Goal: Information Seeking & Learning: Learn about a topic

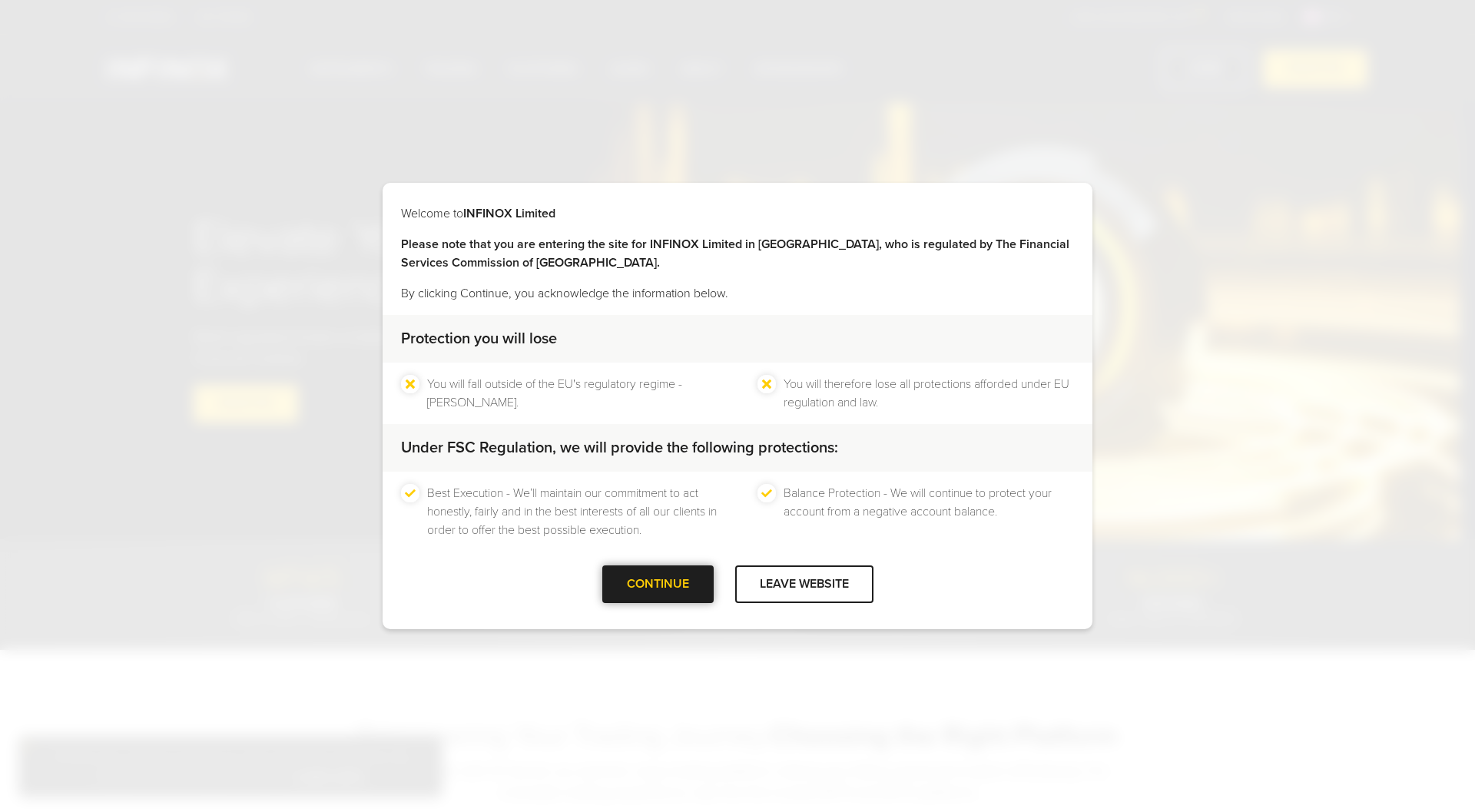
click at [657, 577] on div "CONTINUE" at bounding box center [658, 584] width 111 height 38
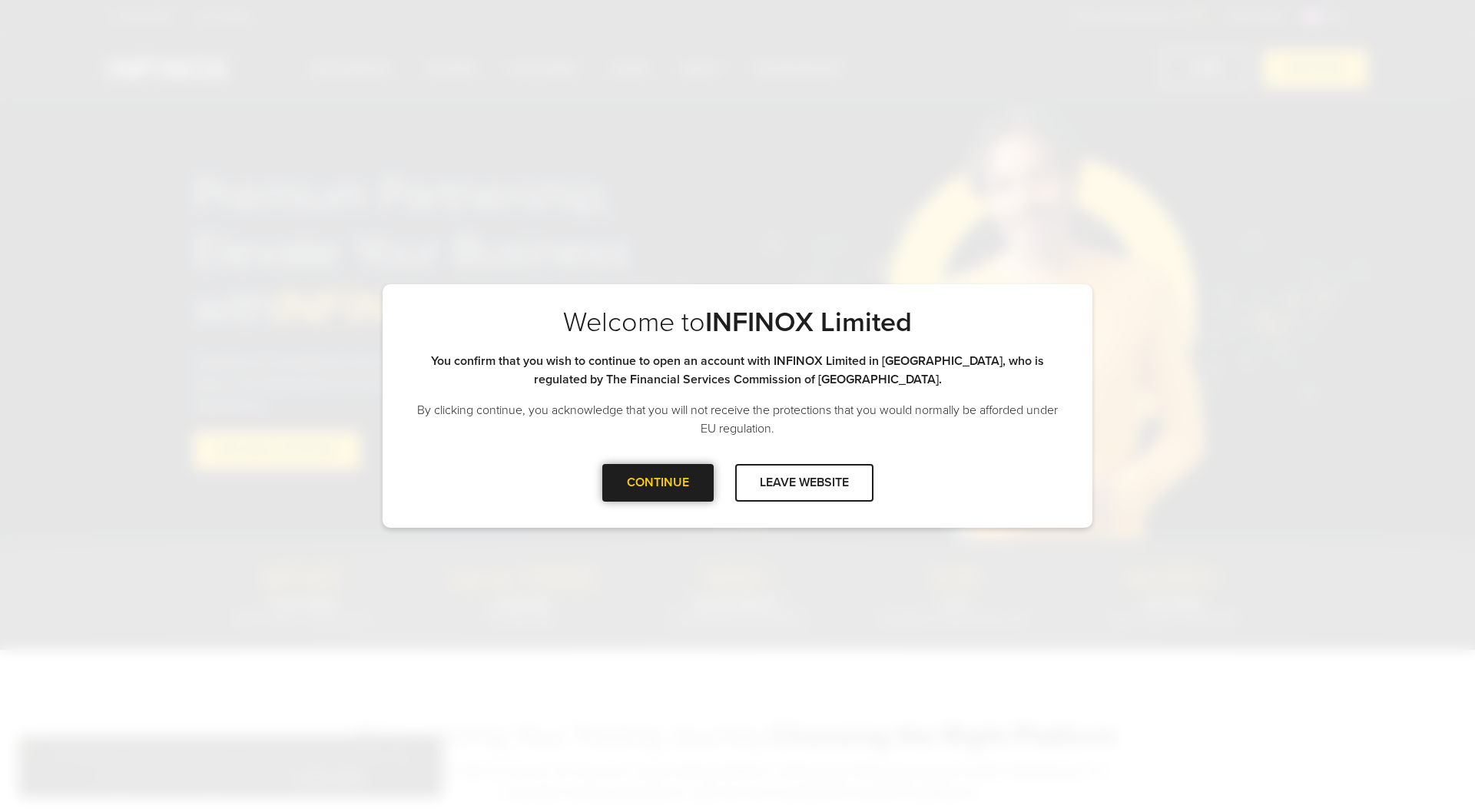
click at [644, 473] on div "CONTINUE" at bounding box center [658, 483] width 111 height 38
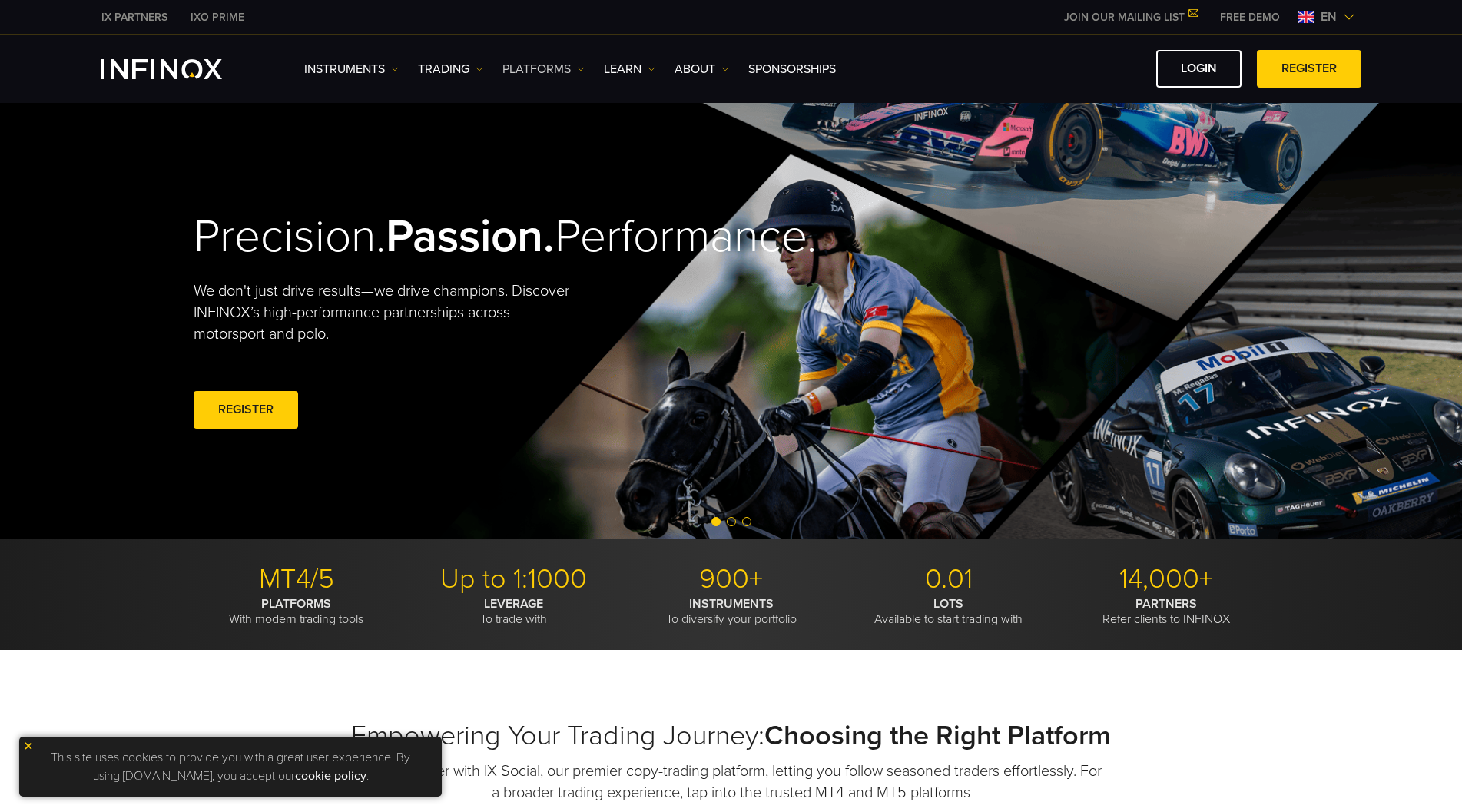
click at [543, 67] on link "PLATFORMS" at bounding box center [543, 69] width 82 height 18
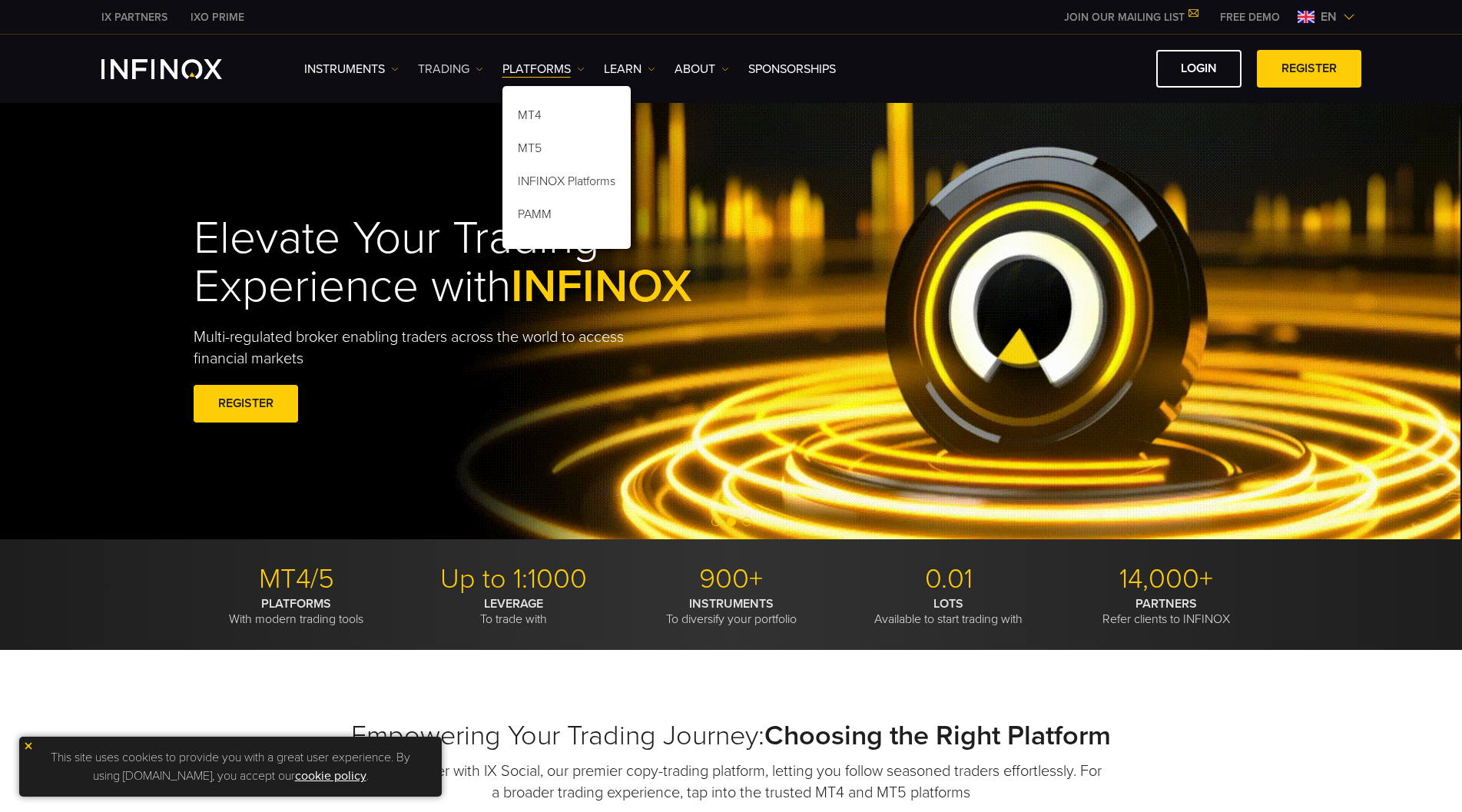
click at [451, 66] on link "TRADING" at bounding box center [451, 69] width 66 height 18
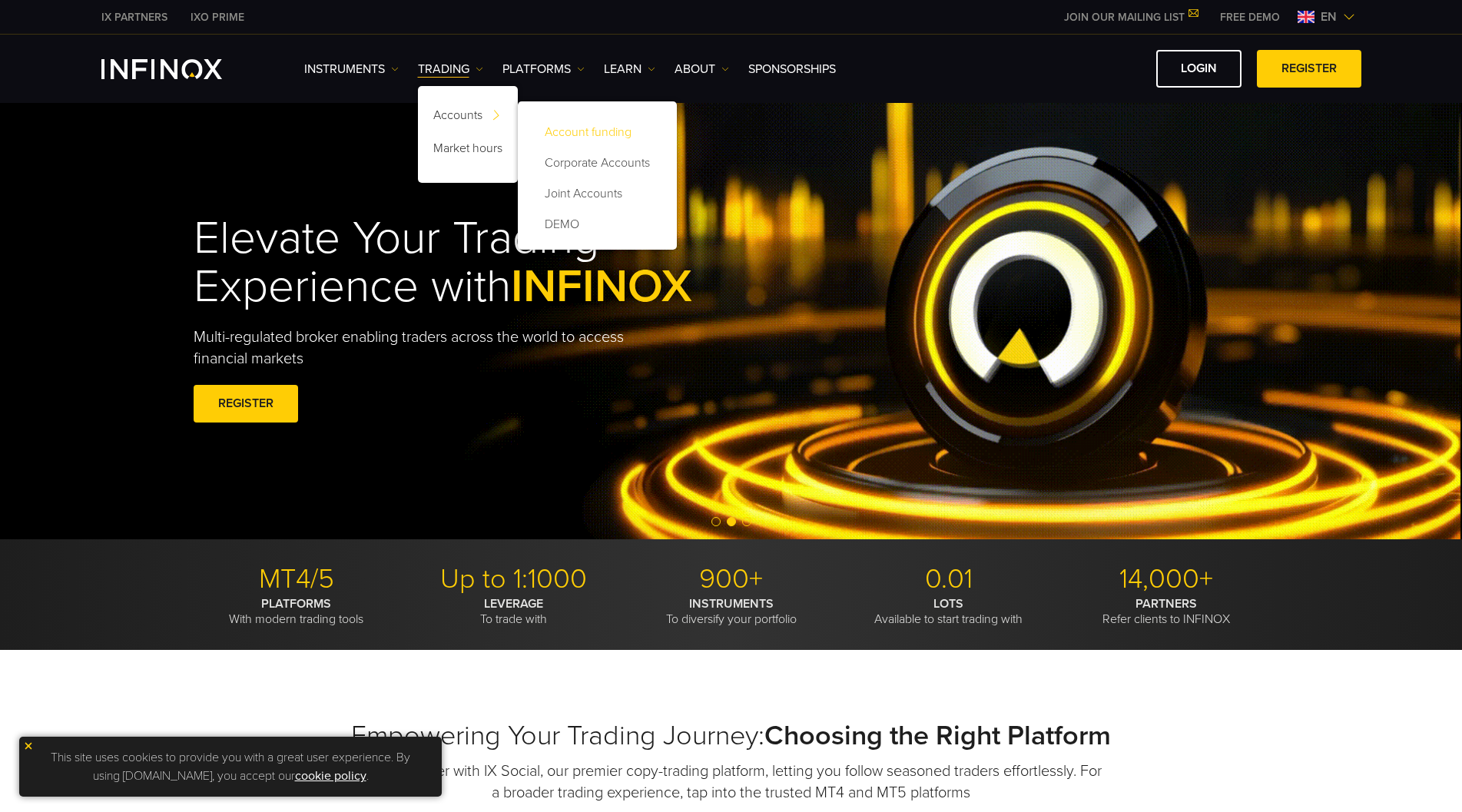
click at [574, 131] on link "Account funding" at bounding box center [597, 132] width 128 height 31
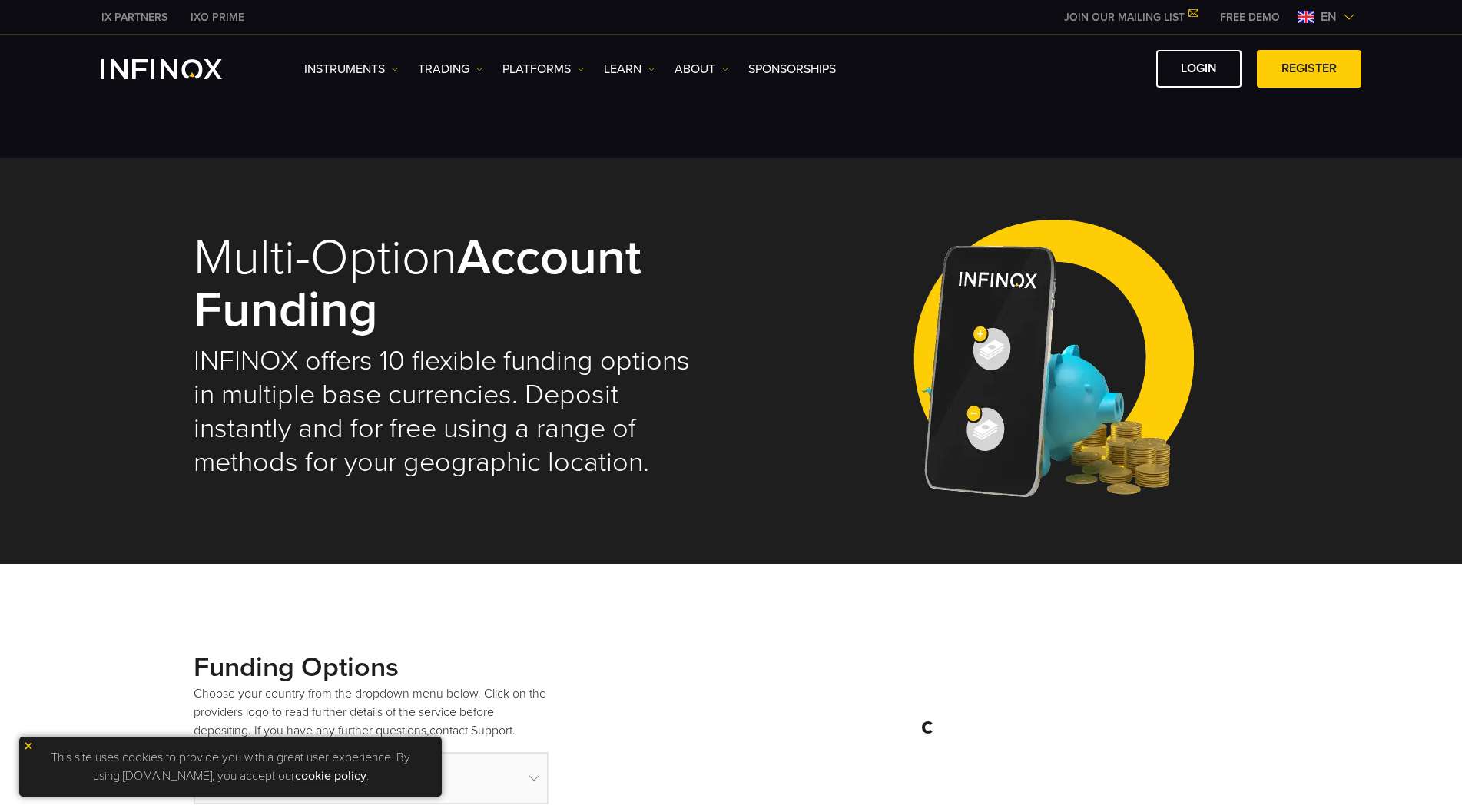
select select "***"
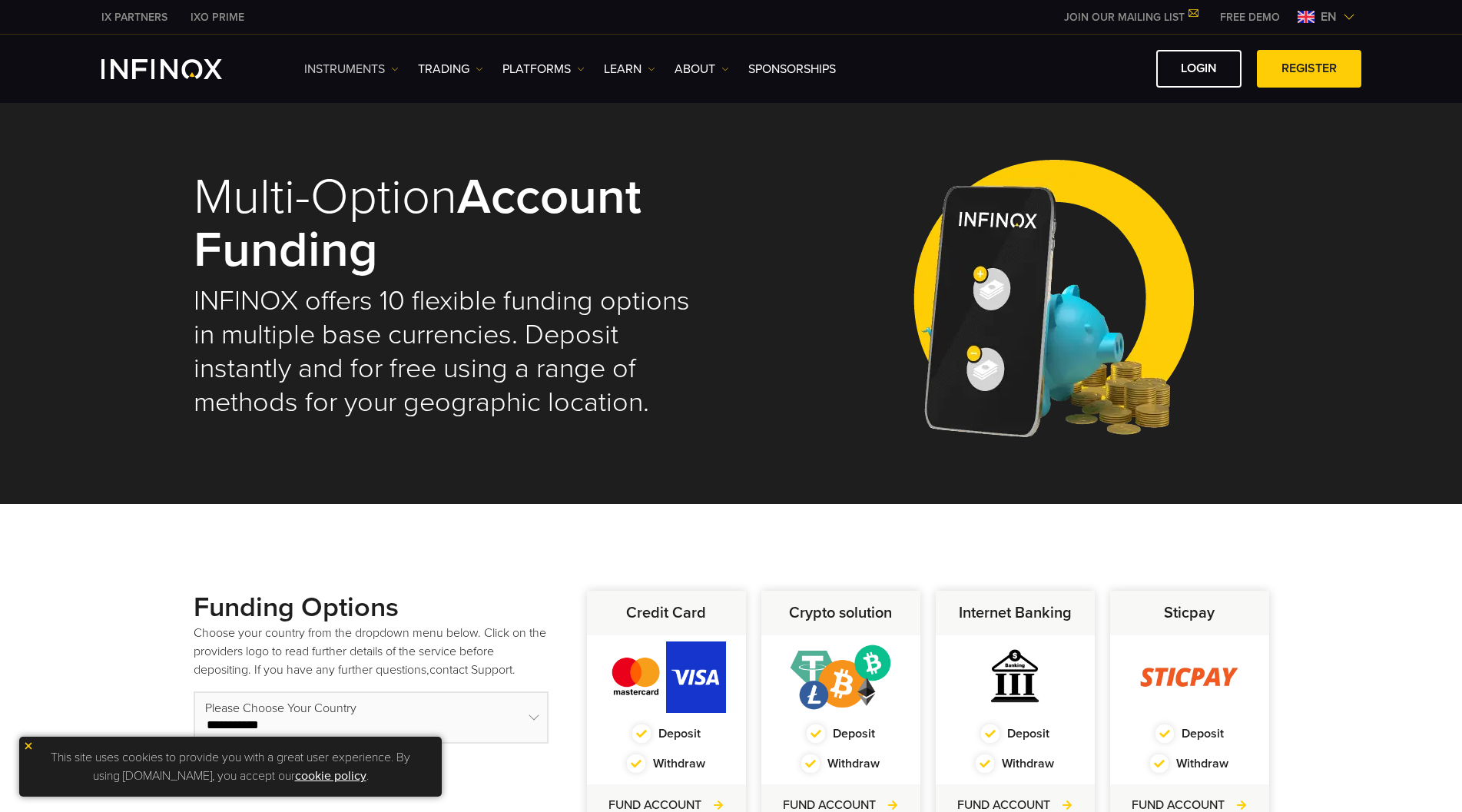
click at [328, 70] on link "Instruments" at bounding box center [351, 69] width 95 height 18
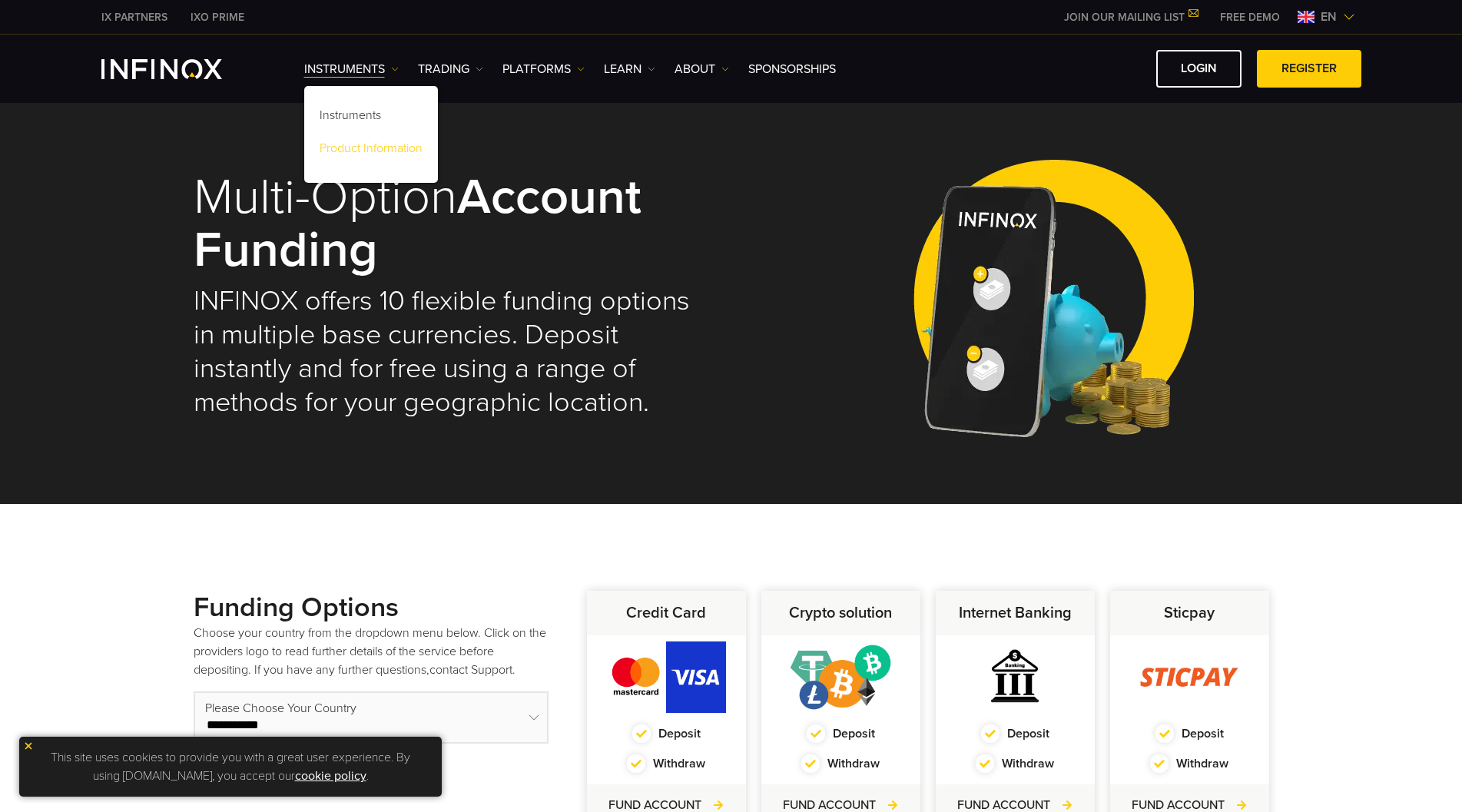
click at [351, 145] on link "Product Information" at bounding box center [371, 151] width 133 height 33
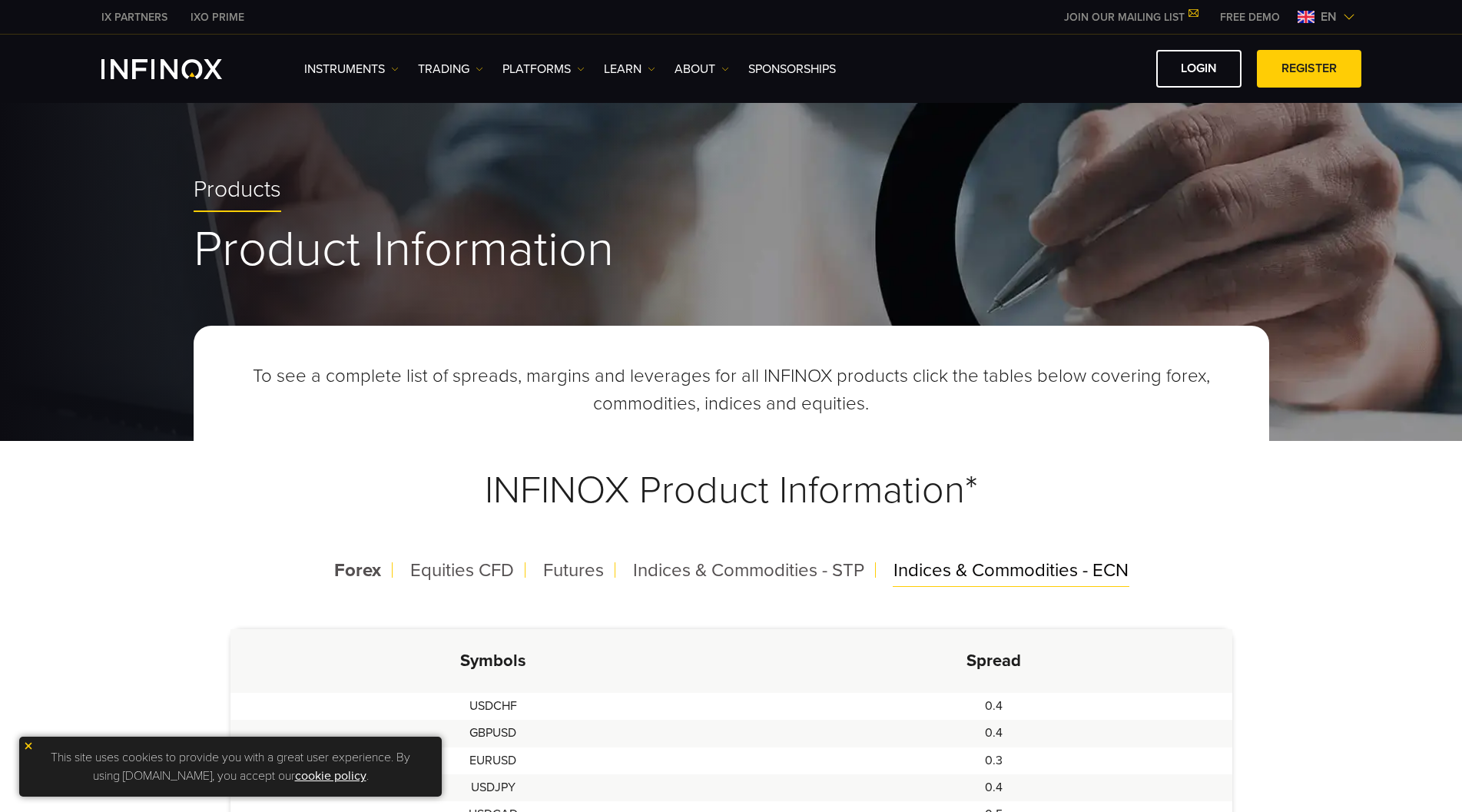
click at [995, 573] on span "Indices & Commodities - ECN" at bounding box center [1010, 570] width 235 height 22
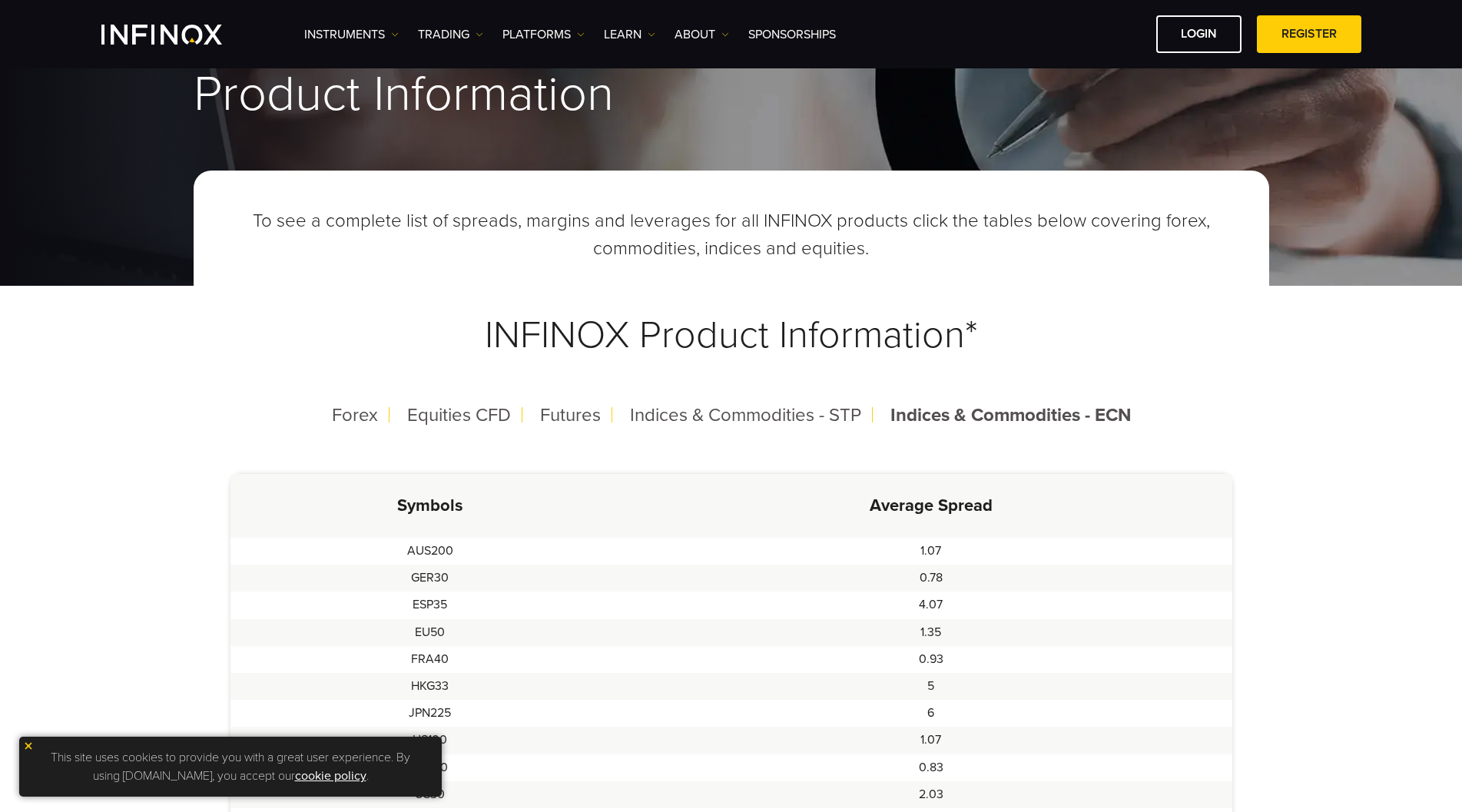
scroll to position [154, 0]
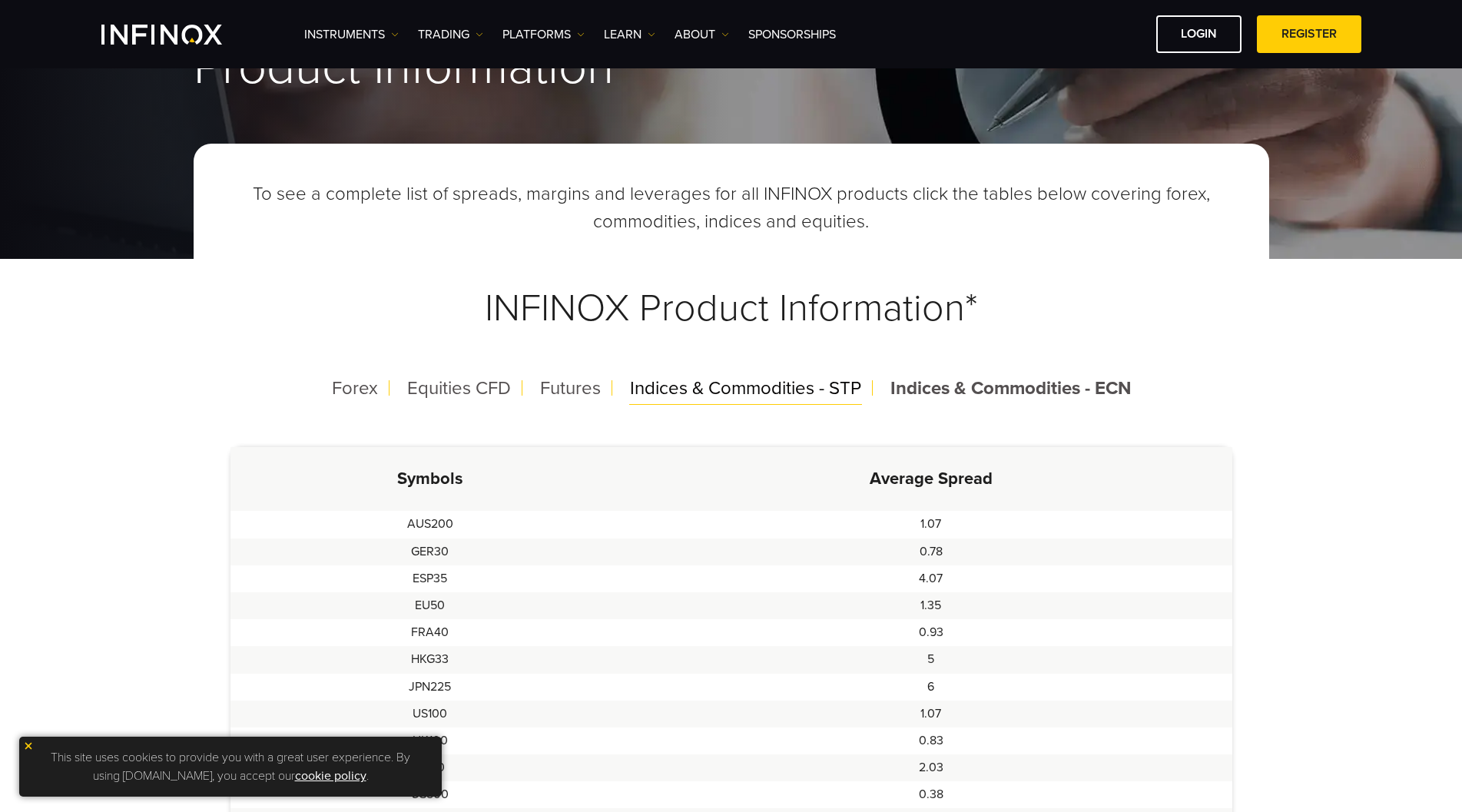
click at [775, 388] on span "Indices & Commodities - STP" at bounding box center [745, 388] width 231 height 22
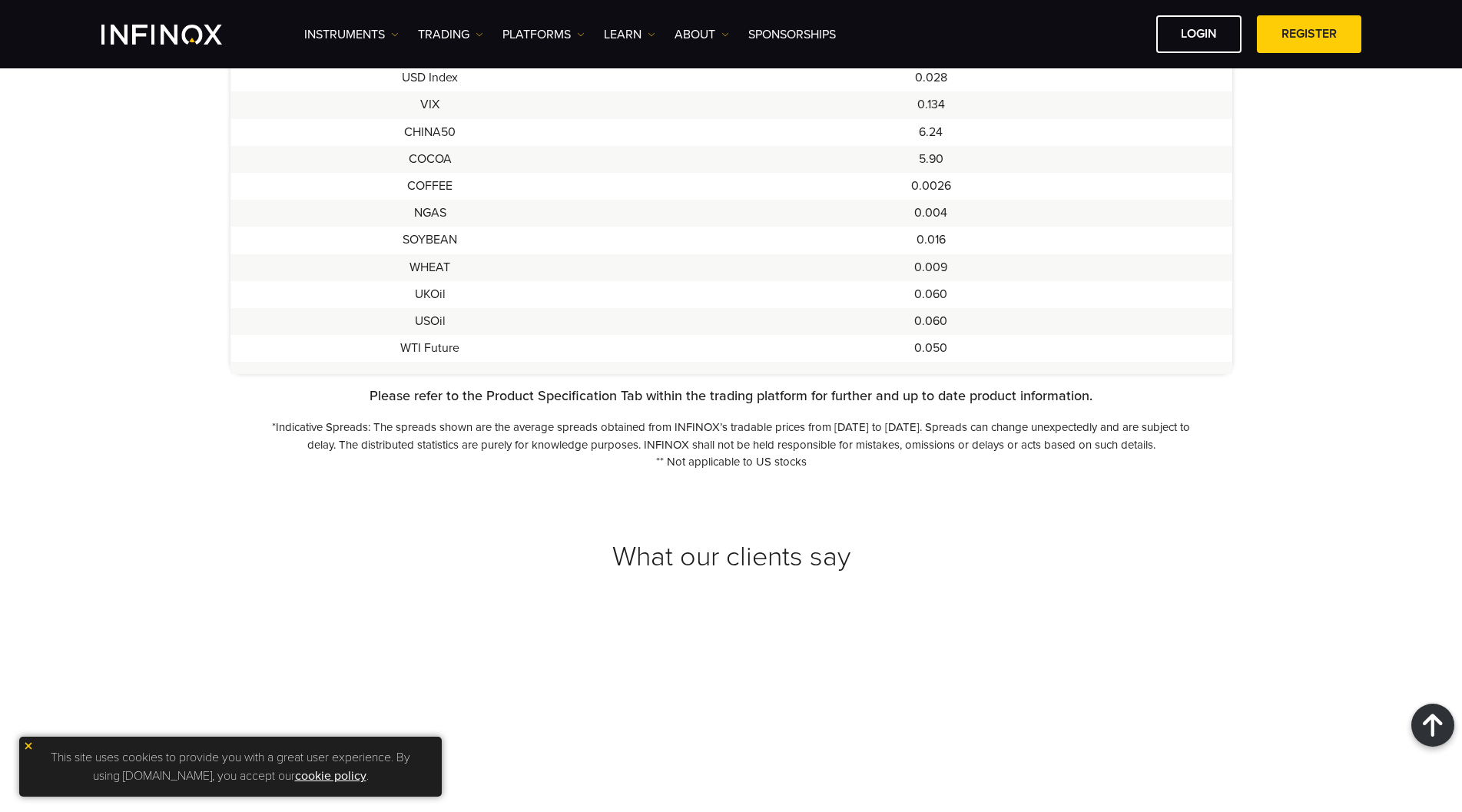
scroll to position [0, 0]
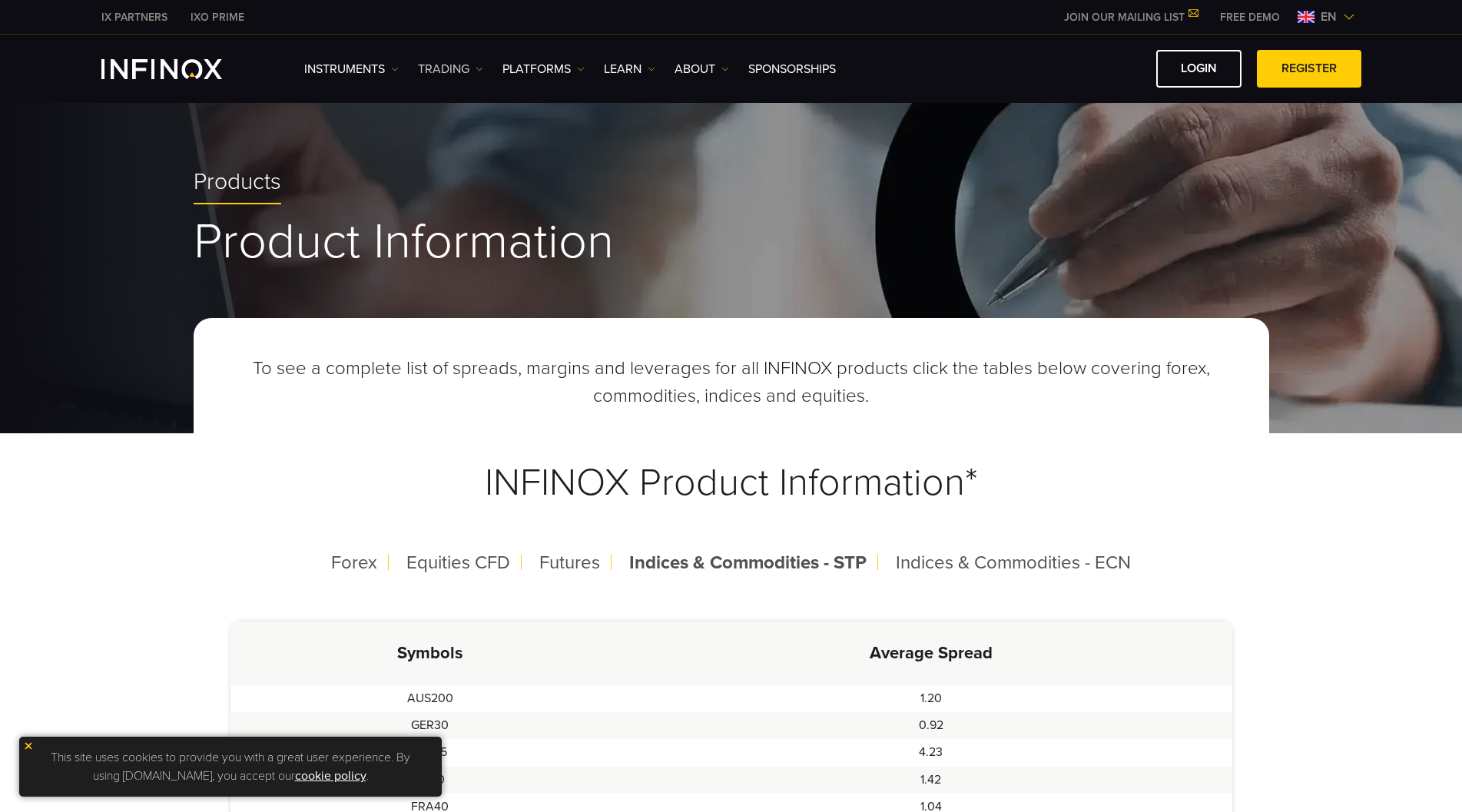
click at [441, 66] on link "TRADING" at bounding box center [451, 69] width 66 height 18
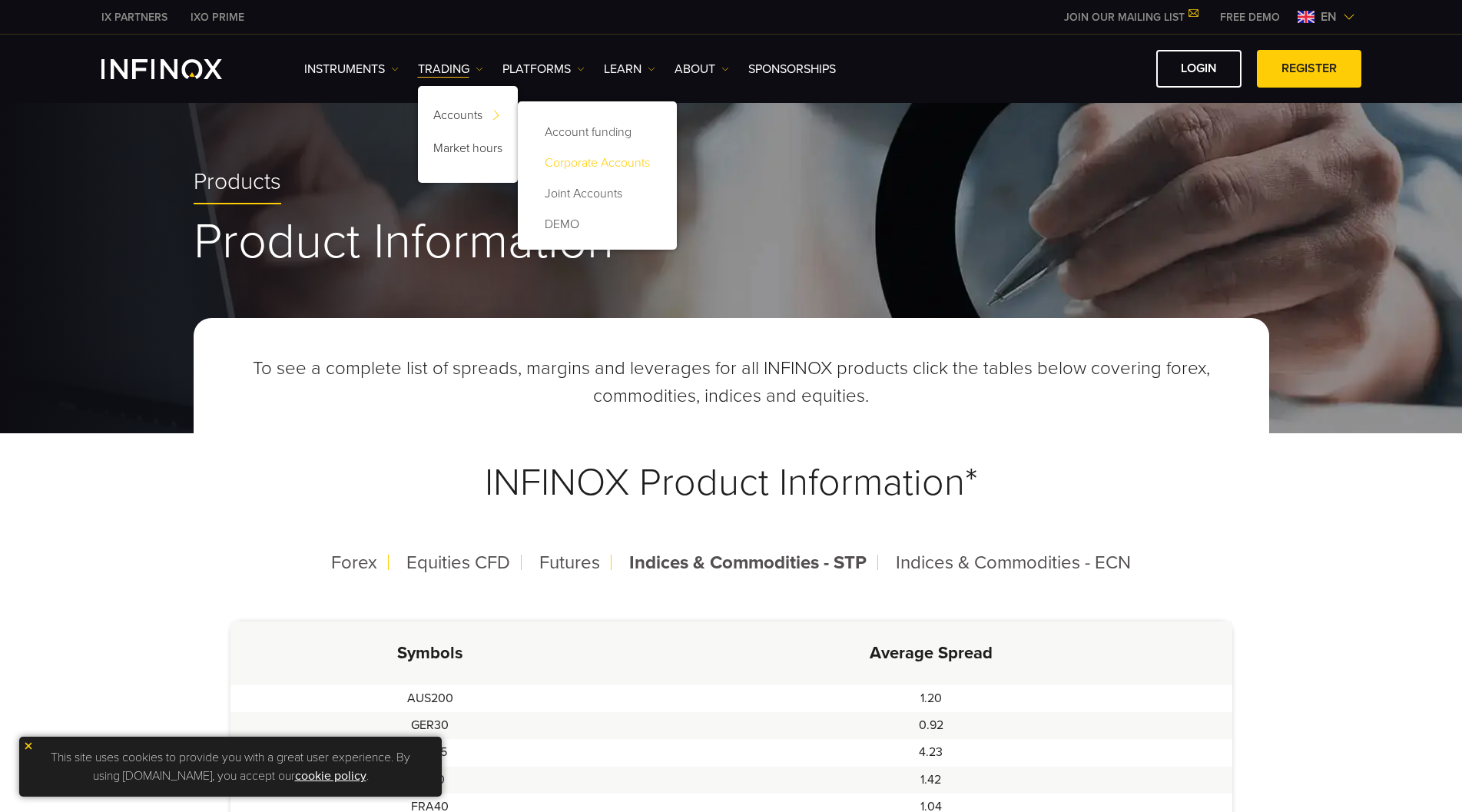
click at [582, 165] on link "Corporate Accounts" at bounding box center [597, 163] width 128 height 31
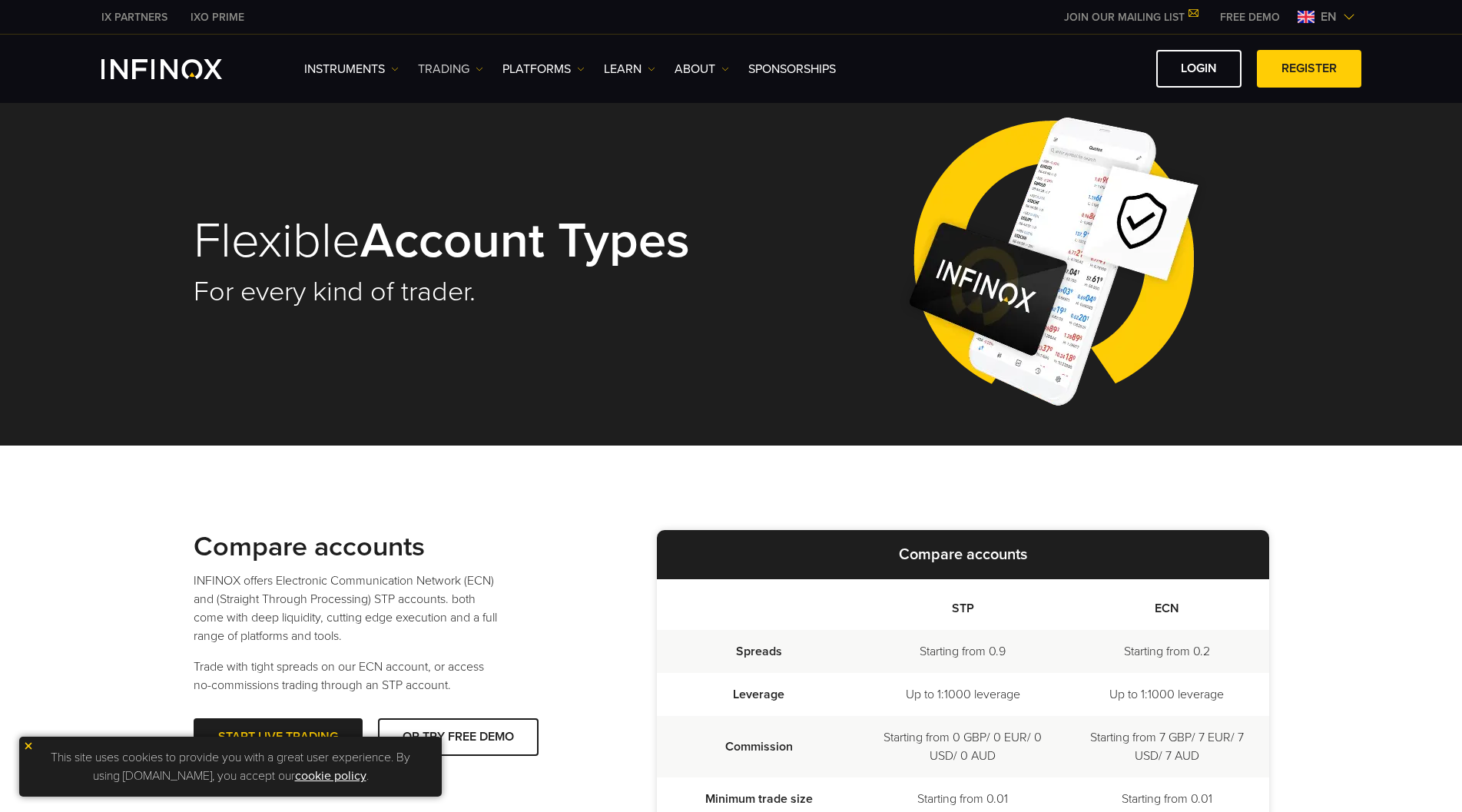
click at [453, 68] on link "TRADING" at bounding box center [451, 69] width 66 height 18
click at [354, 70] on link "Instruments" at bounding box center [351, 69] width 95 height 18
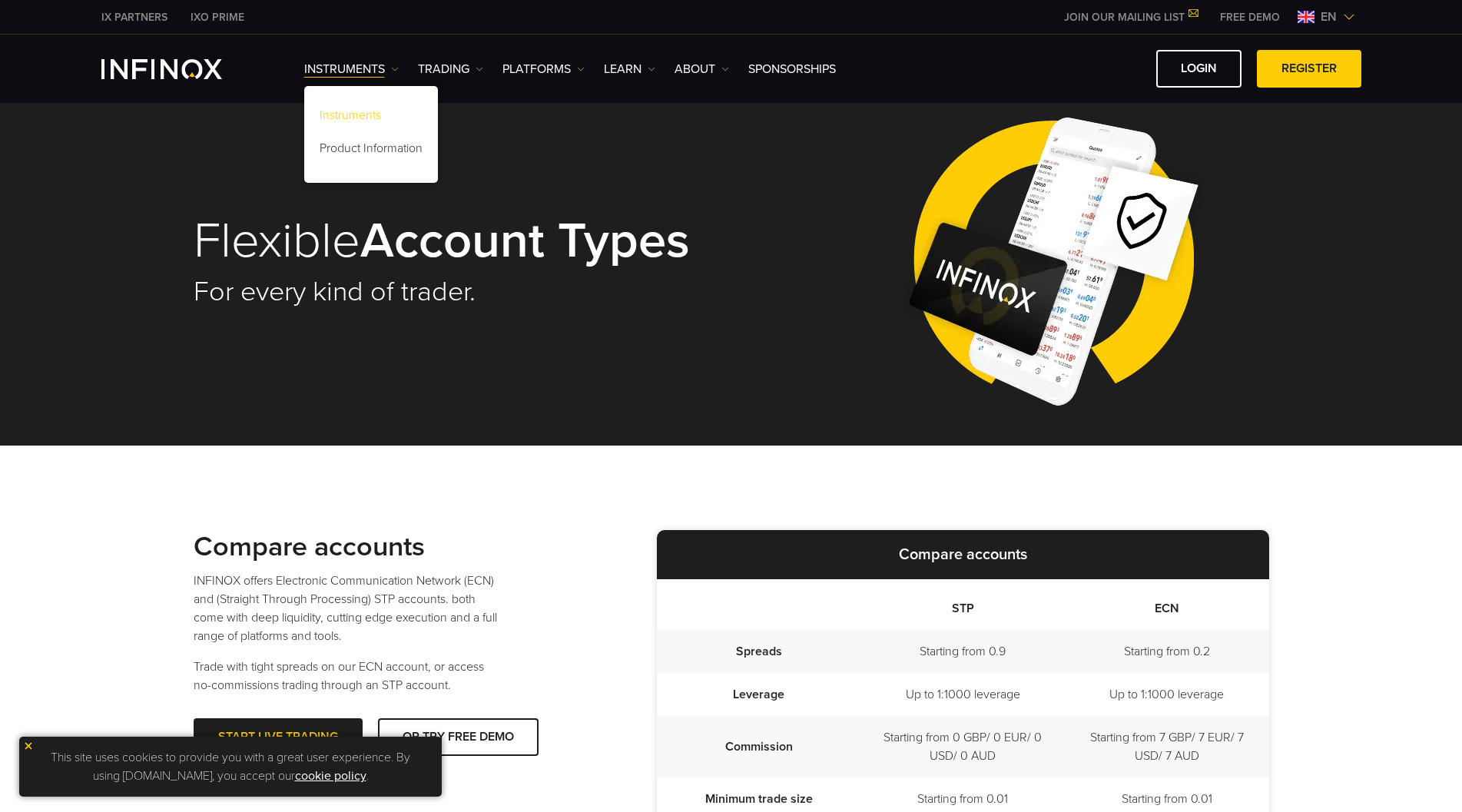
click at [359, 114] on link "Instruments" at bounding box center [371, 118] width 133 height 33
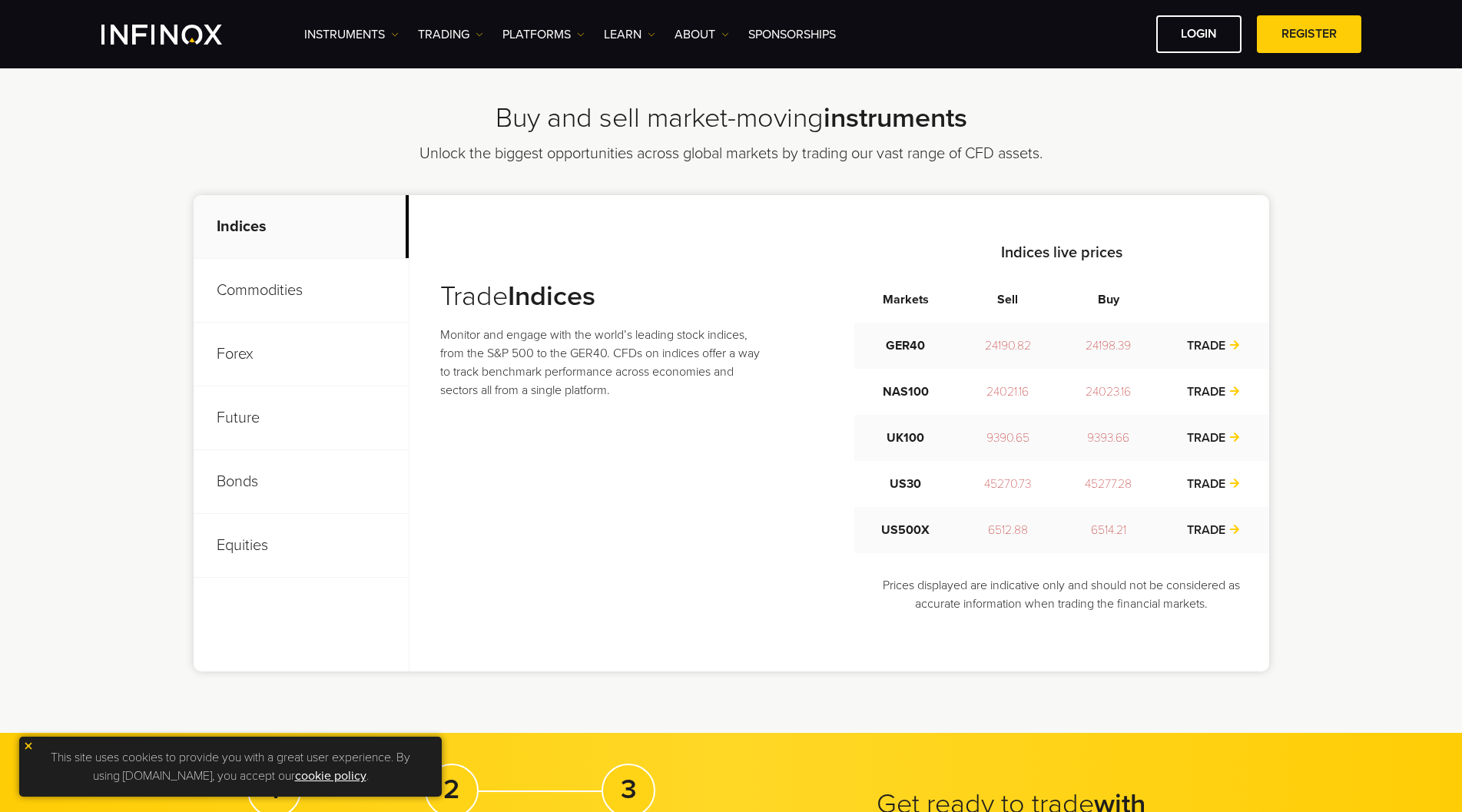
scroll to position [461, 0]
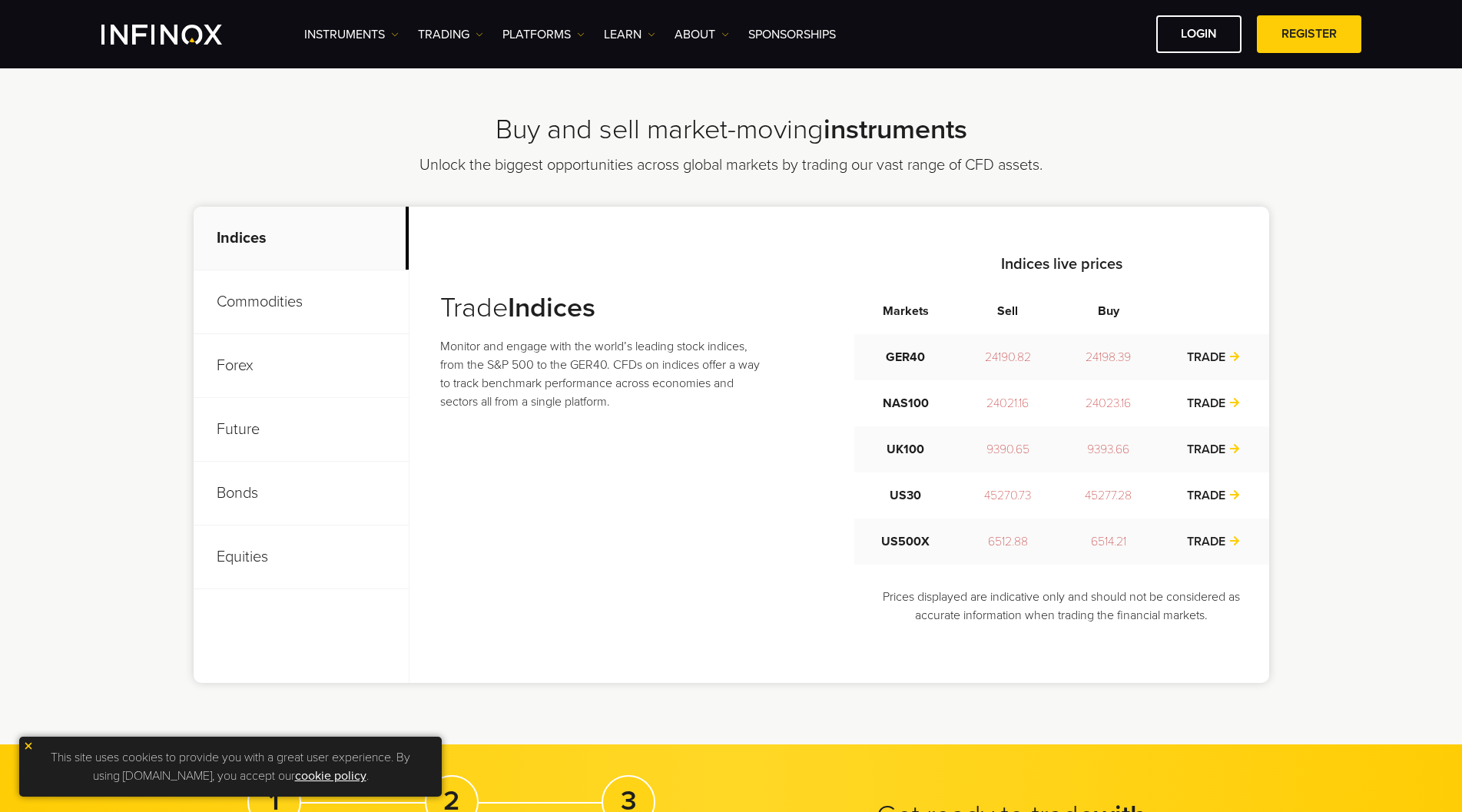
click at [262, 301] on p "Commodities" at bounding box center [300, 302] width 215 height 64
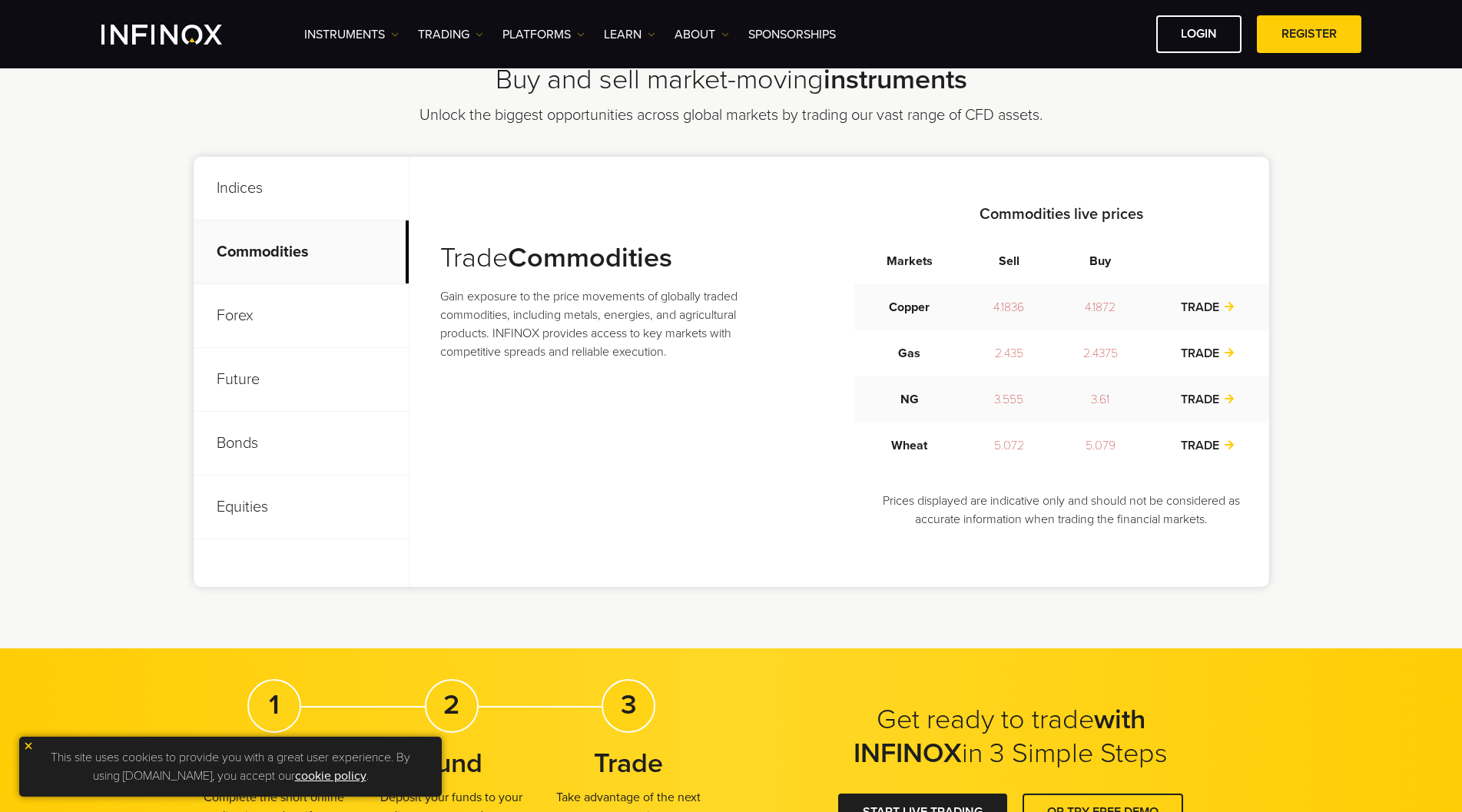
scroll to position [614, 0]
